Goal: Check status: Check status

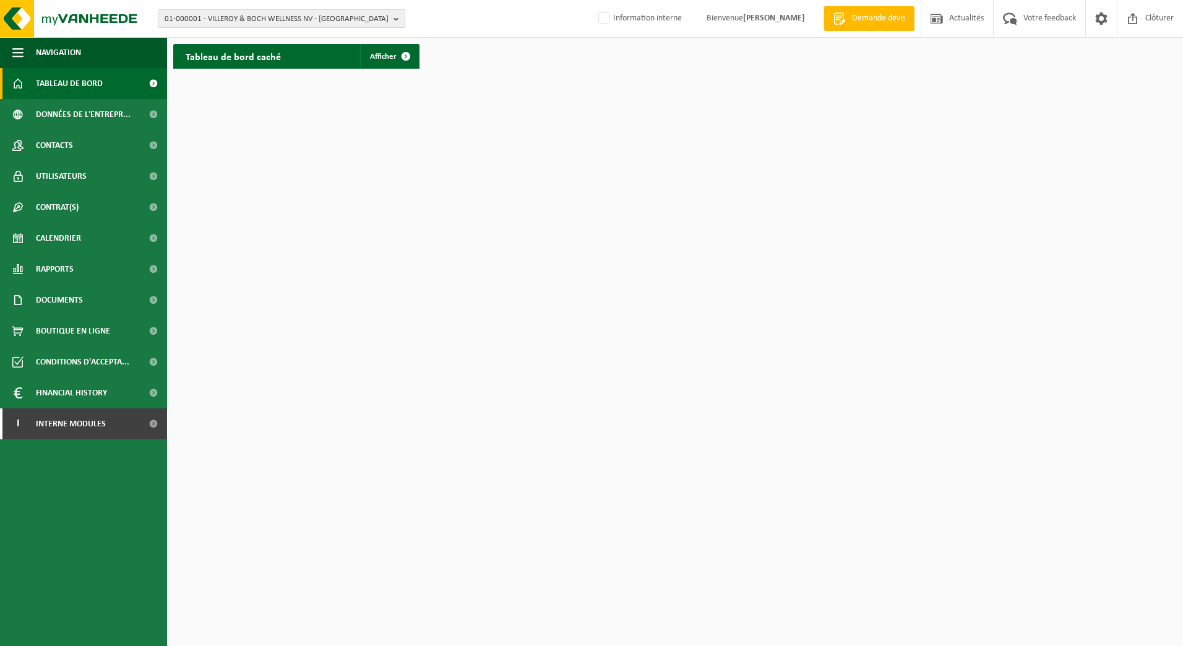
click at [185, 16] on span "01-000001 - VILLEROY & BOCH WELLNESS NV - ROESELARE" at bounding box center [277, 19] width 224 height 19
paste input "01-064983"
type input "01-064983"
click at [186, 58] on span "01-064983" at bounding box center [183, 56] width 37 height 9
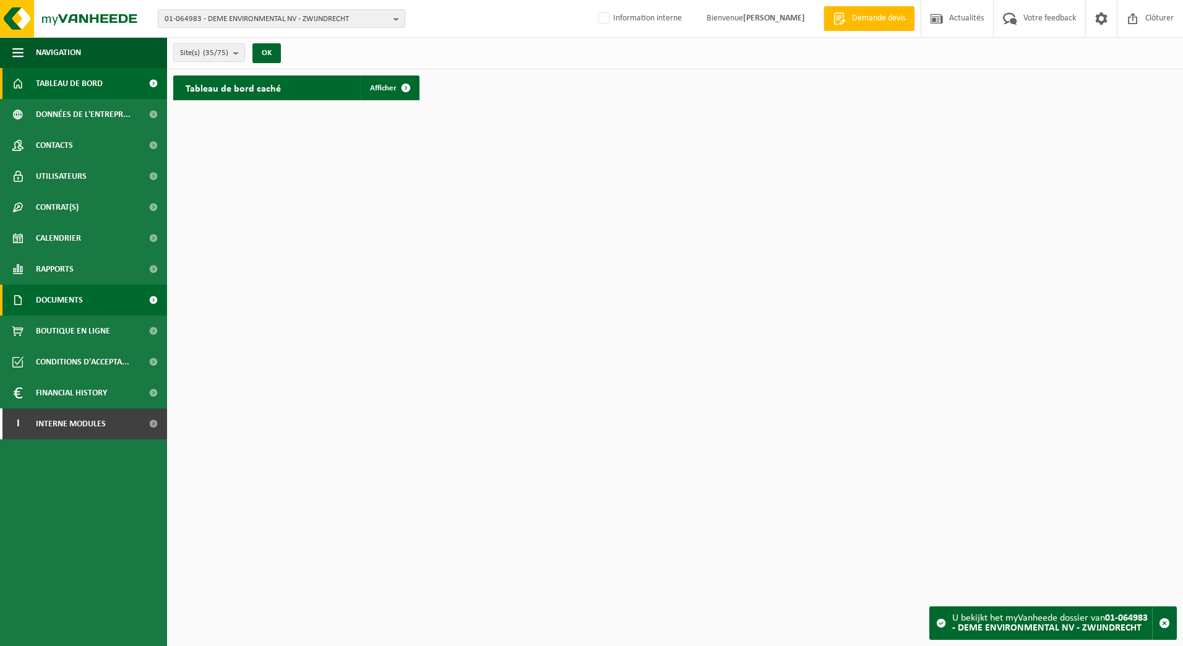
click at [62, 298] on span "Documents" at bounding box center [59, 300] width 47 height 31
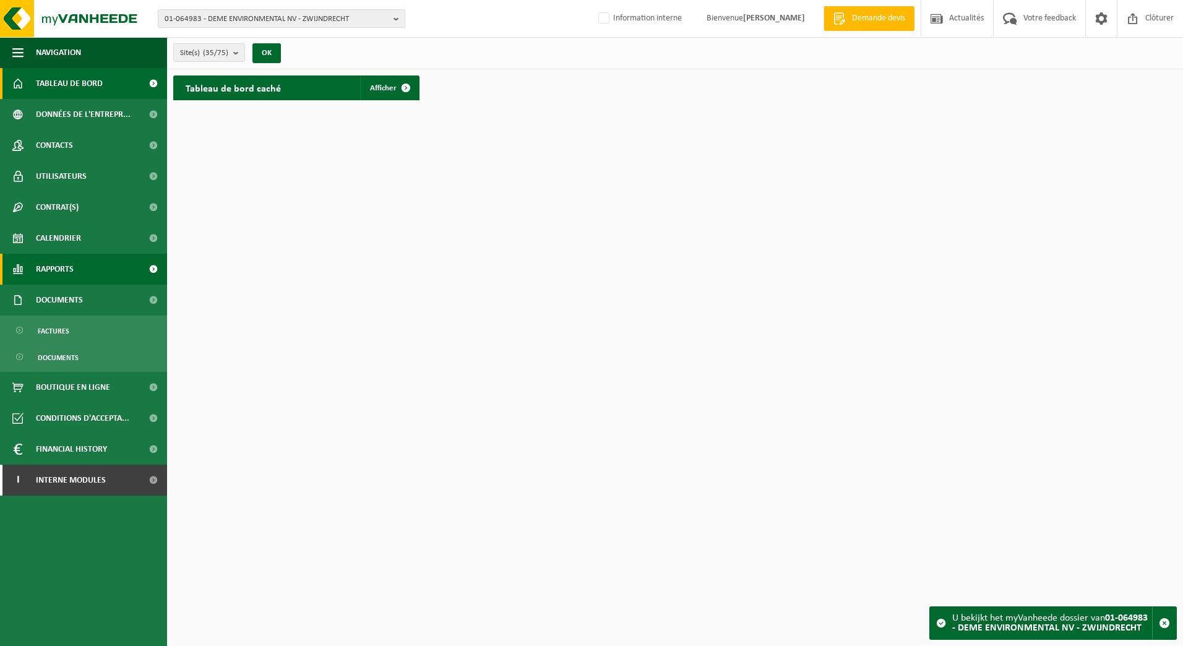
click at [47, 270] on span "Rapports" at bounding box center [55, 269] width 38 height 31
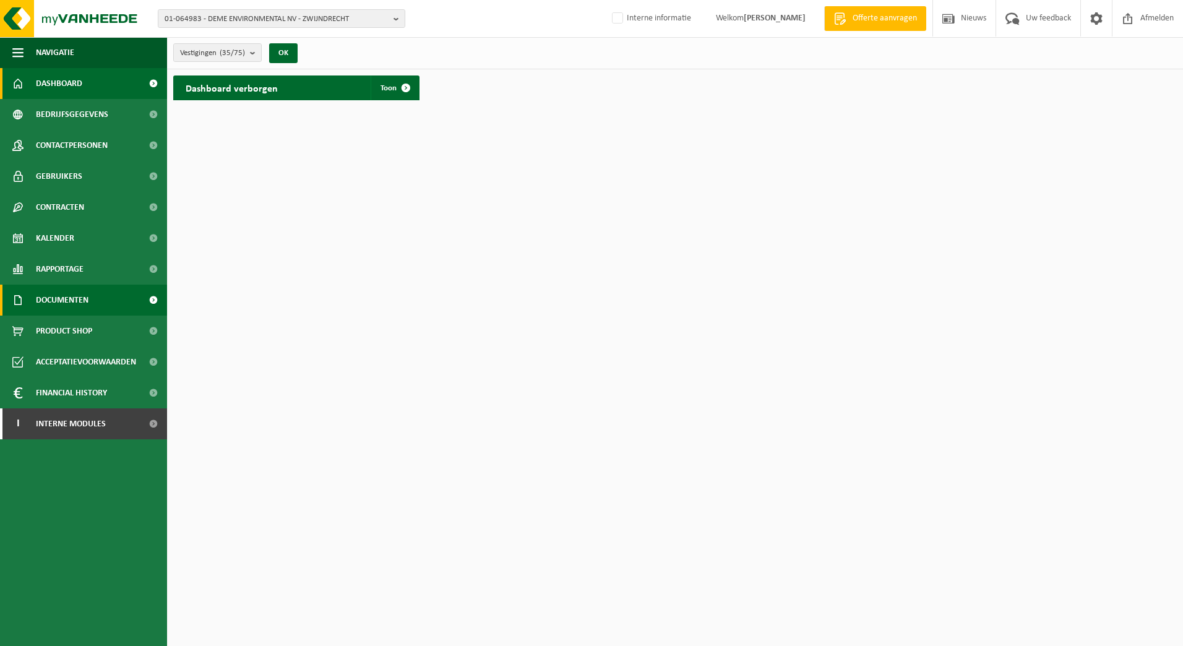
click at [45, 301] on span "Documenten" at bounding box center [62, 300] width 53 height 31
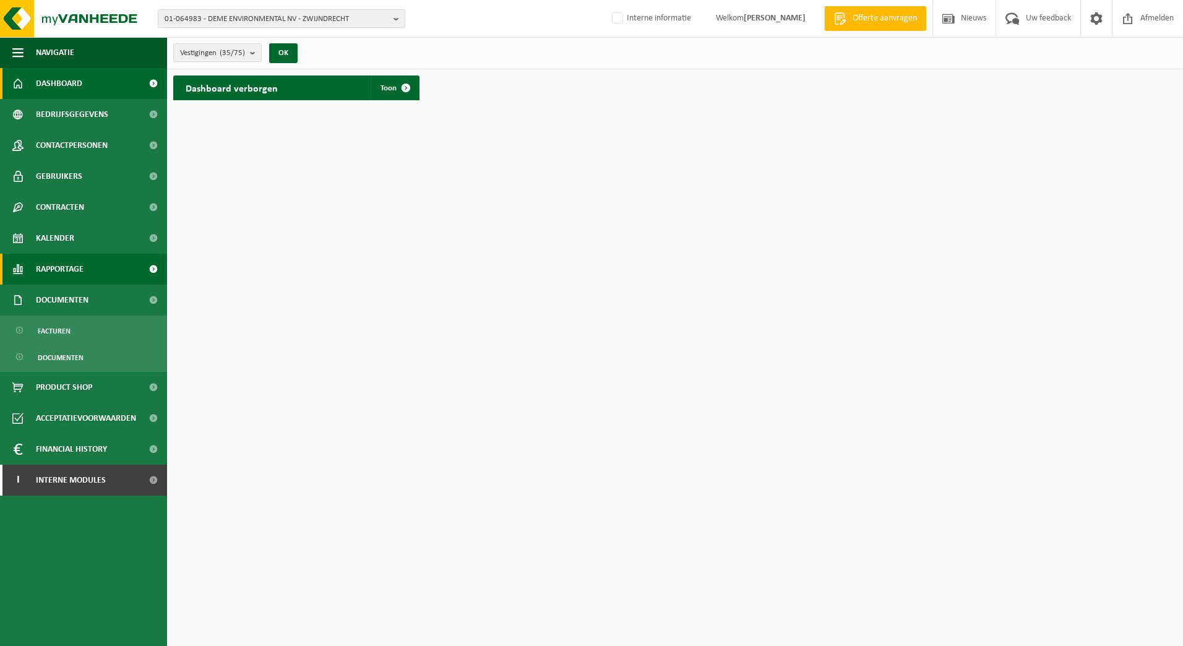
click at [70, 267] on span "Rapportage" at bounding box center [60, 269] width 48 height 31
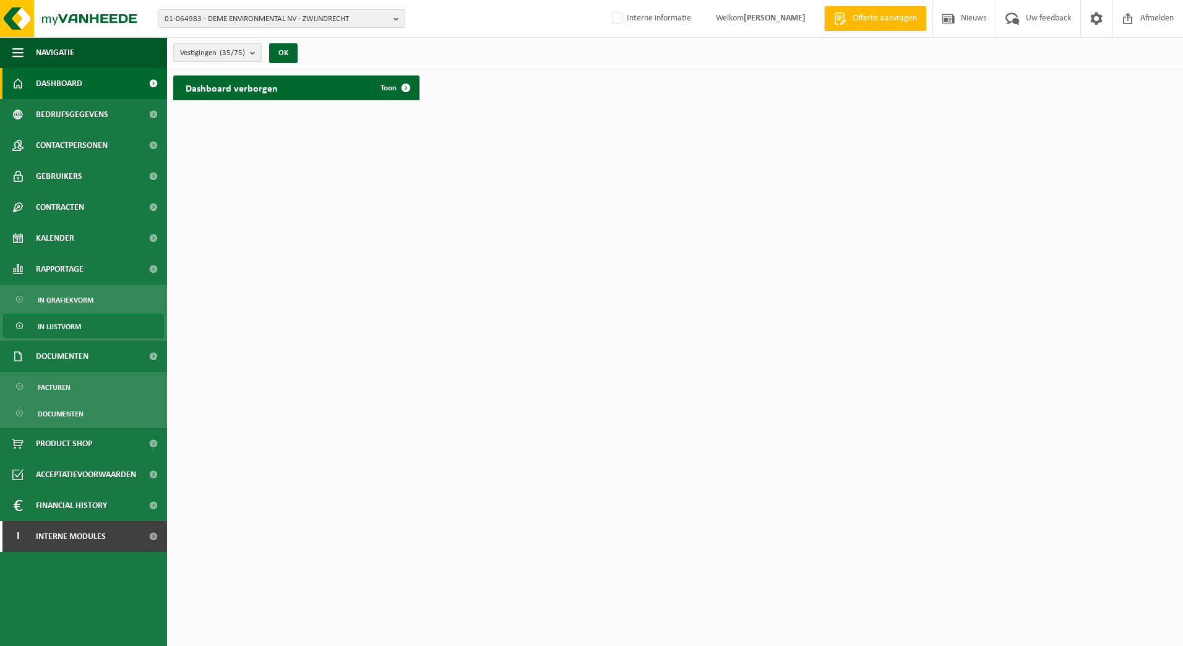
click at [49, 322] on span "In lijstvorm" at bounding box center [59, 327] width 43 height 24
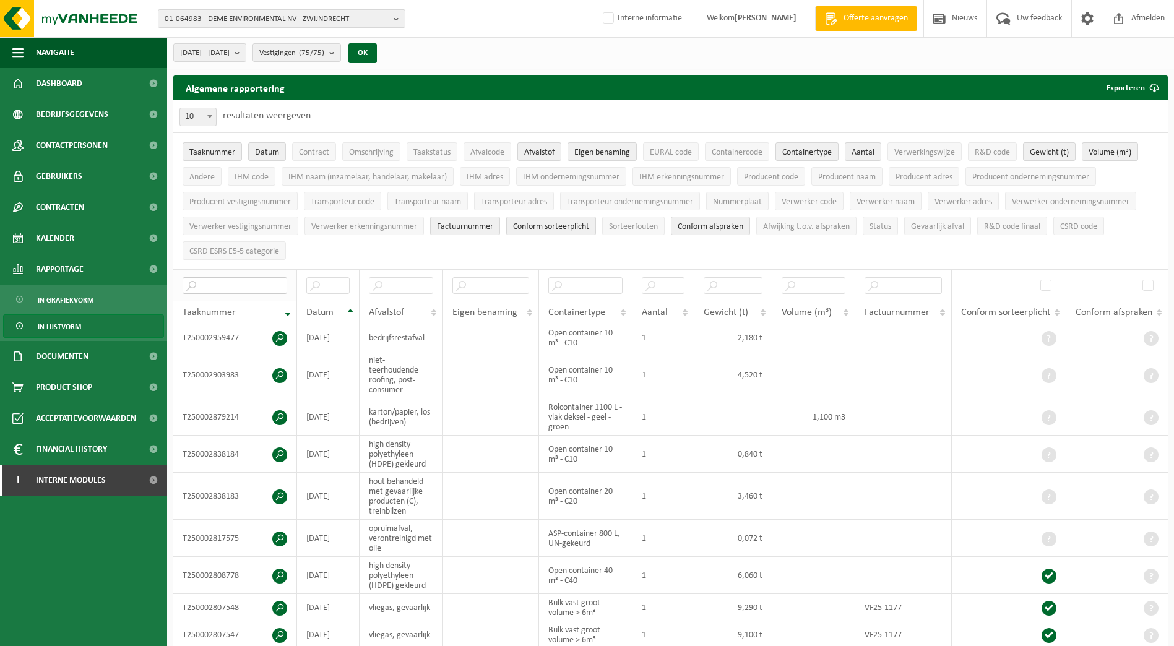
click at [225, 280] on input "text" at bounding box center [235, 285] width 105 height 17
paste input "T250002512366"
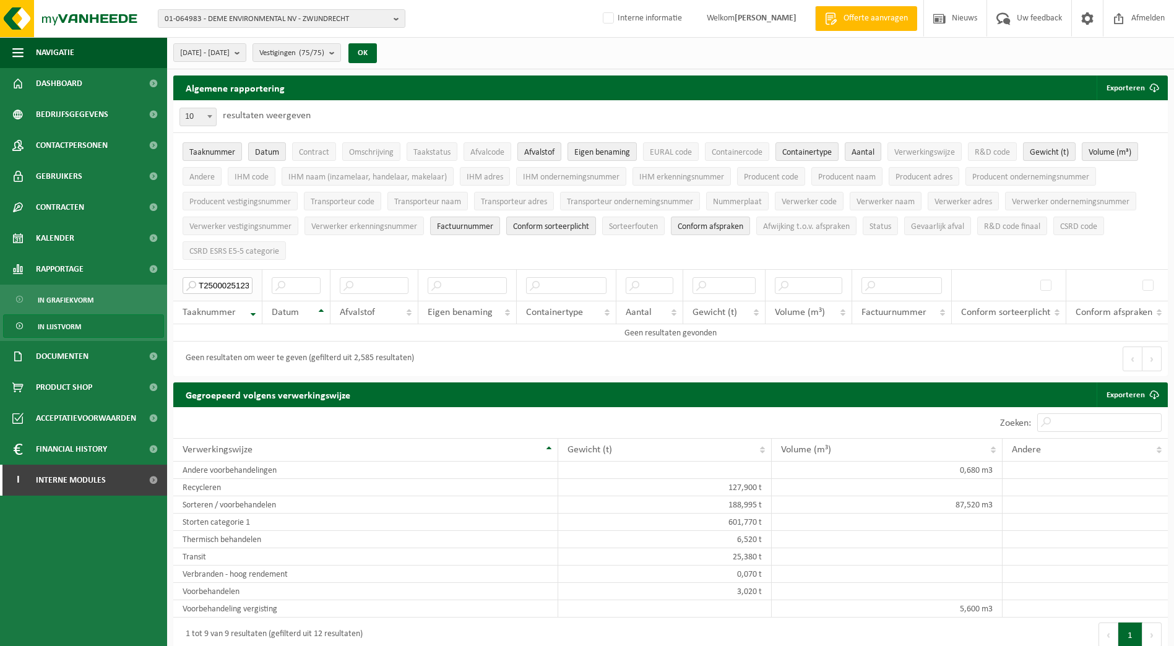
scroll to position [0, 10]
drag, startPoint x: 199, startPoint y: 285, endPoint x: 256, endPoint y: 287, distance: 56.4
click at [256, 287] on th "T250002512366" at bounding box center [217, 285] width 89 height 32
click at [227, 279] on input "T250002512366" at bounding box center [218, 285] width 70 height 17
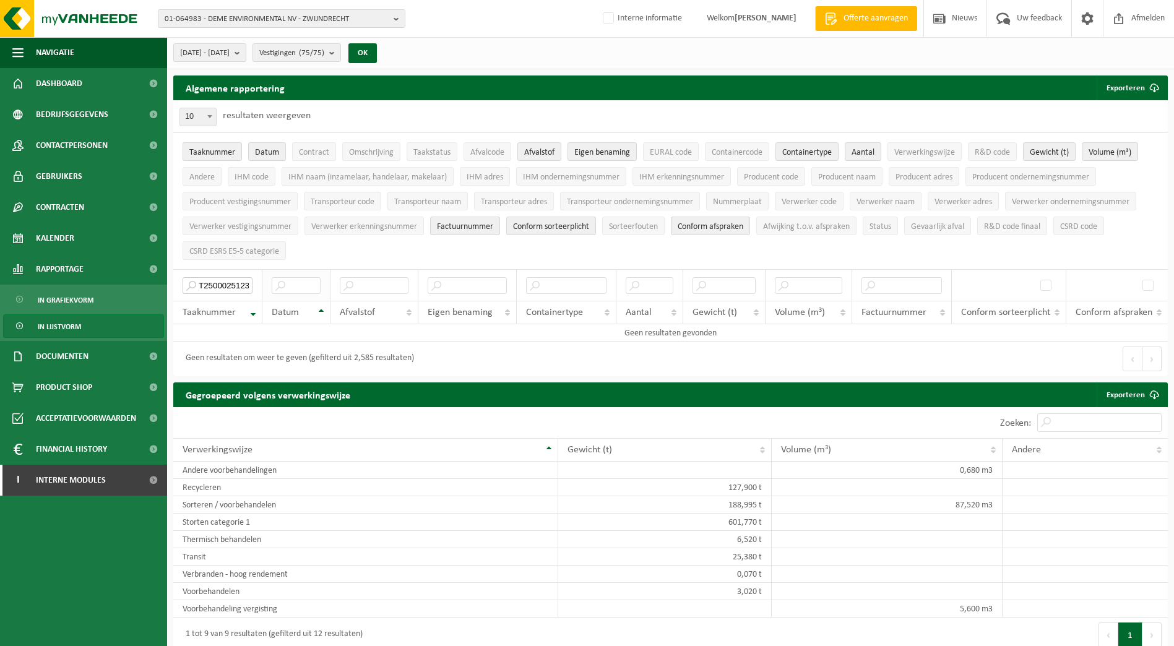
scroll to position [0, 10]
drag, startPoint x: 199, startPoint y: 282, endPoint x: 286, endPoint y: 287, distance: 86.8
click at [286, 287] on tr "T250002512366" at bounding box center [670, 285] width 995 height 32
paste input "7"
type input "T250002512367"
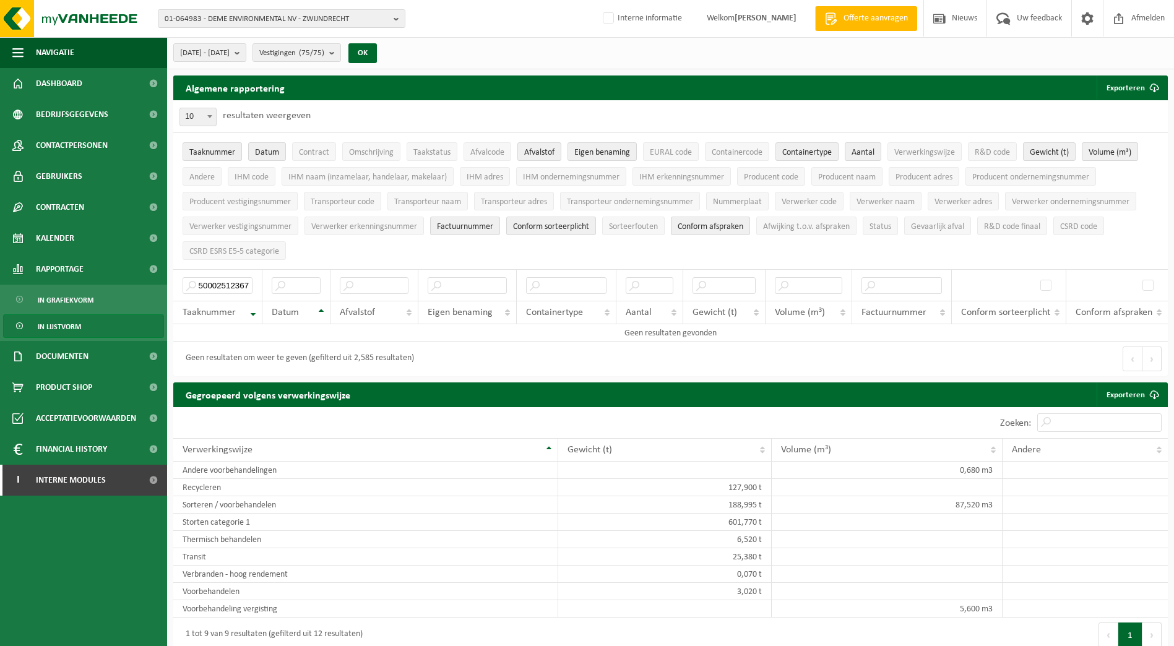
scroll to position [0, 0]
